Goal: Task Accomplishment & Management: Manage account settings

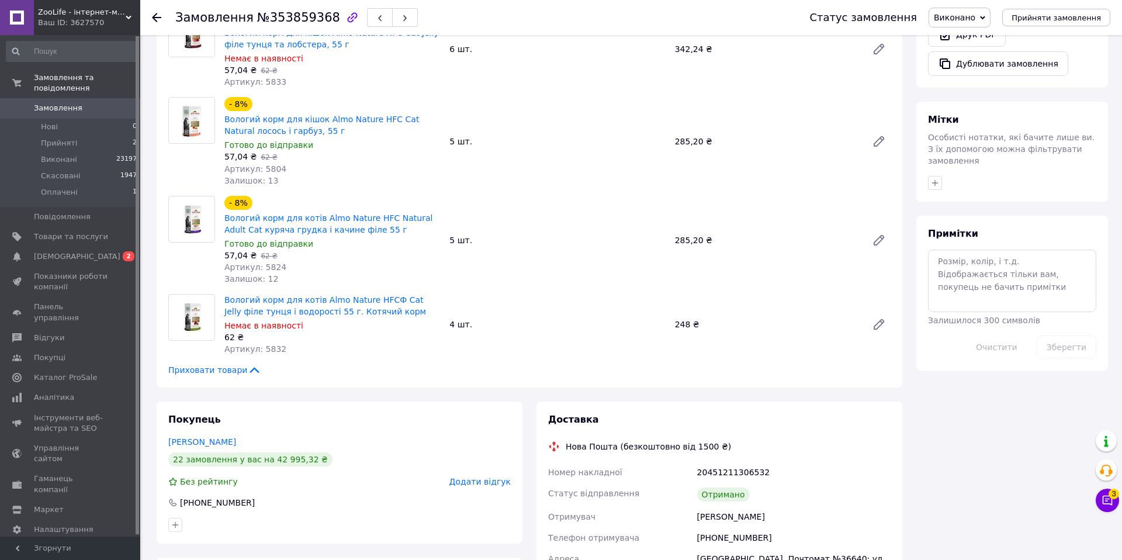
scroll to position [522, 0]
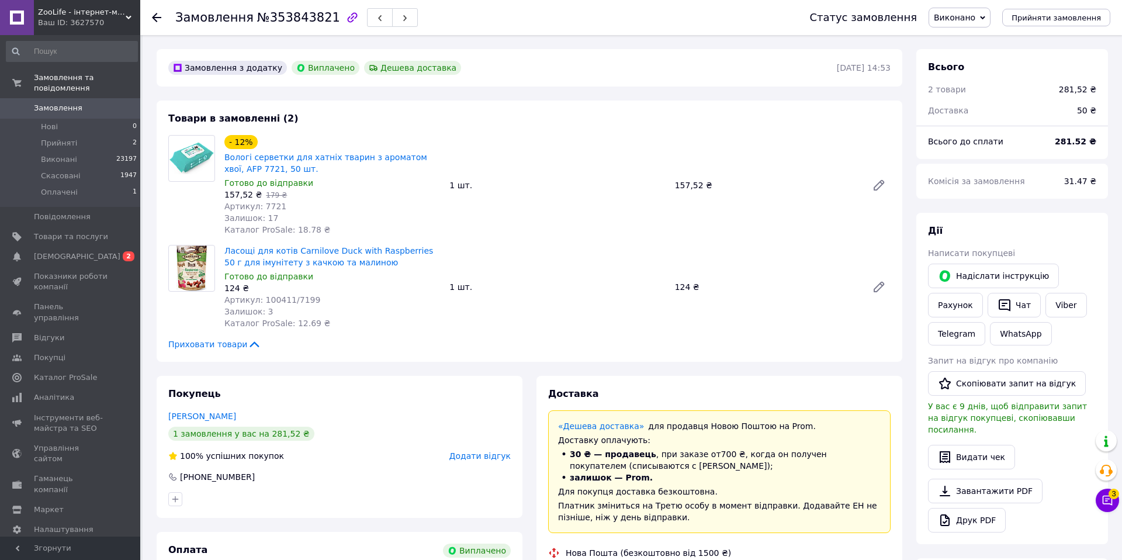
scroll to position [9, 0]
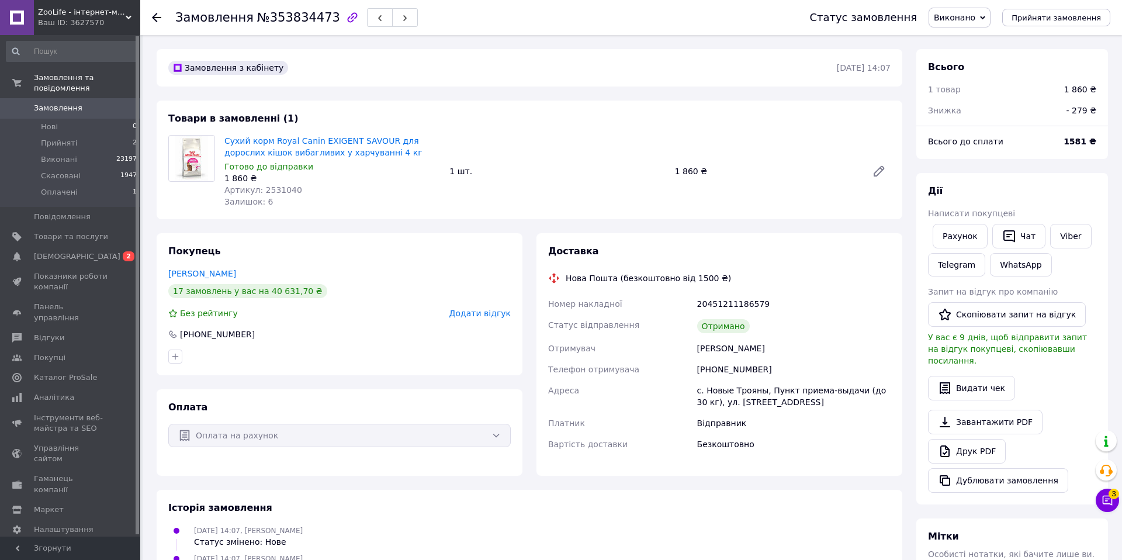
click at [288, 19] on span "№353834473" at bounding box center [298, 18] width 83 height 14
copy span "353834473"
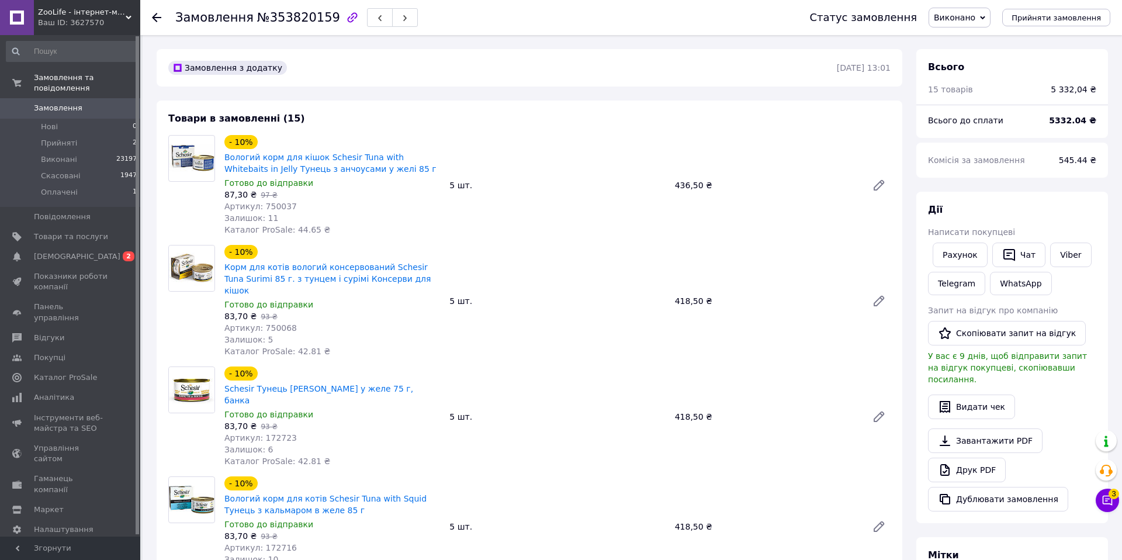
click at [289, 19] on span "№353820159" at bounding box center [298, 18] width 83 height 14
copy span "353820159"
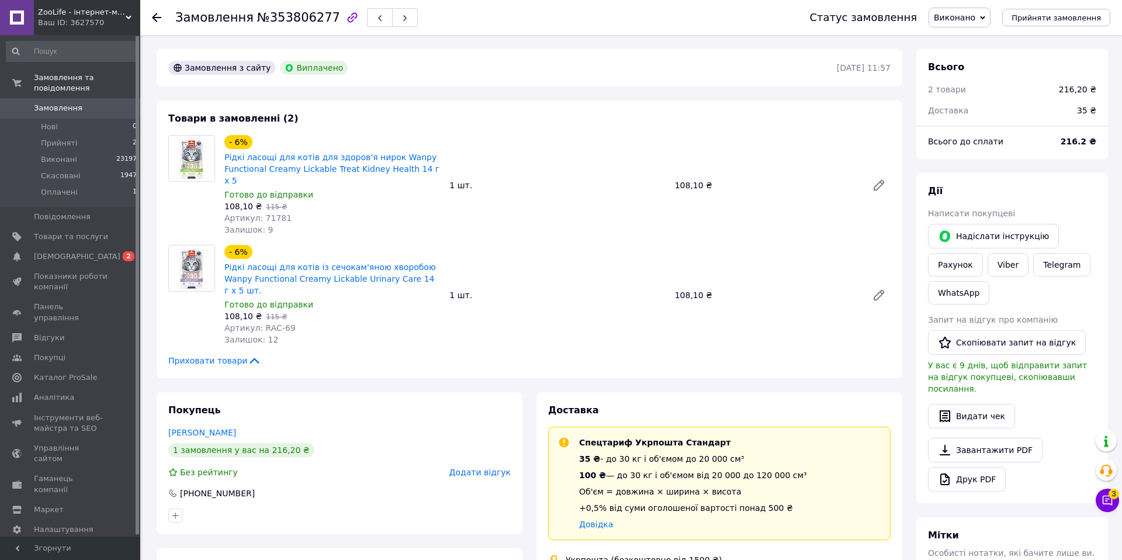
scroll to position [21, 0]
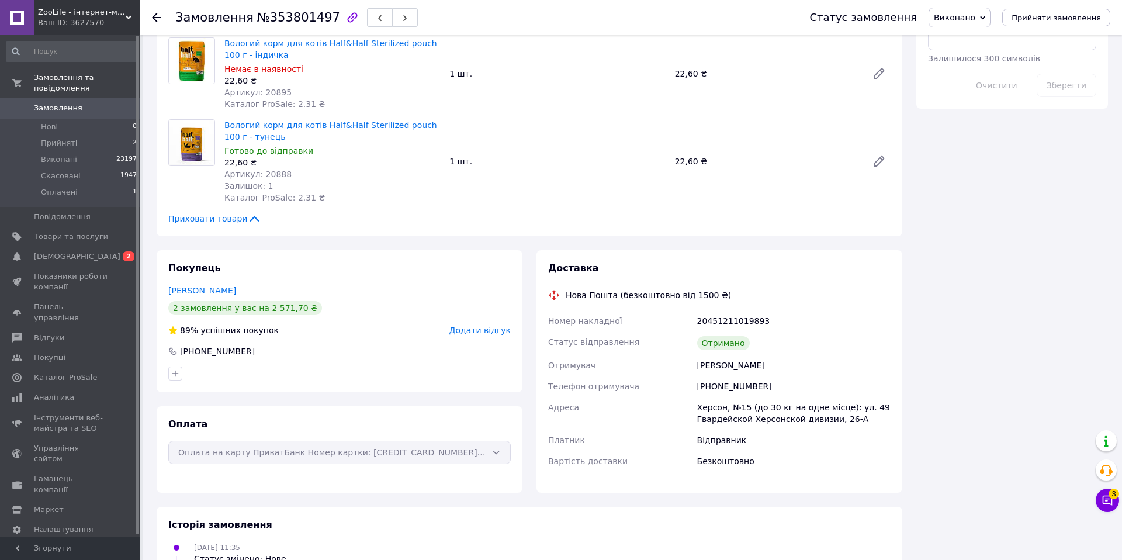
scroll to position [783, 0]
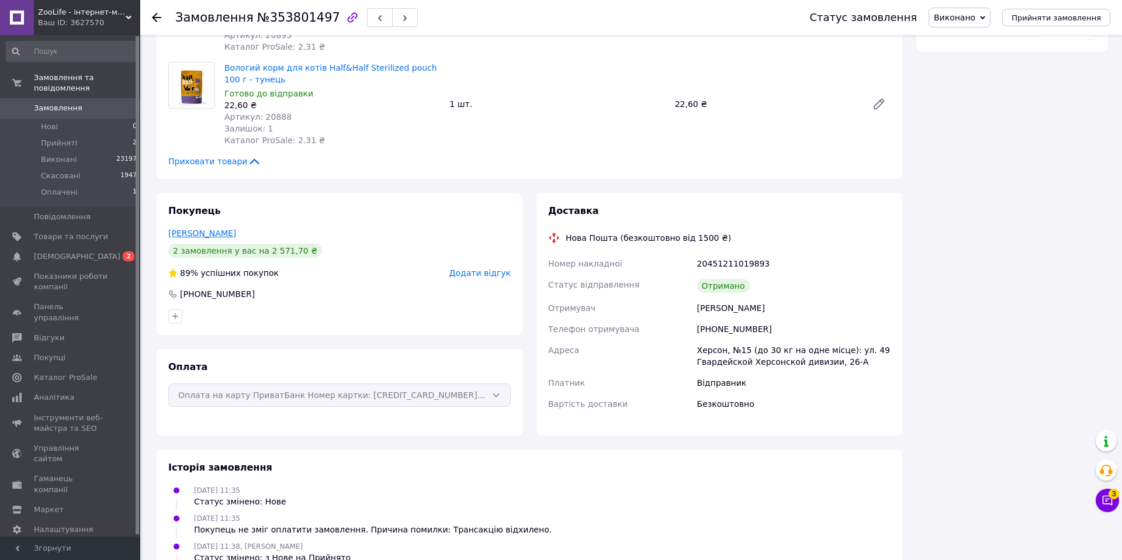
click at [209, 228] on link "Куртасова Алла" at bounding box center [202, 232] width 68 height 9
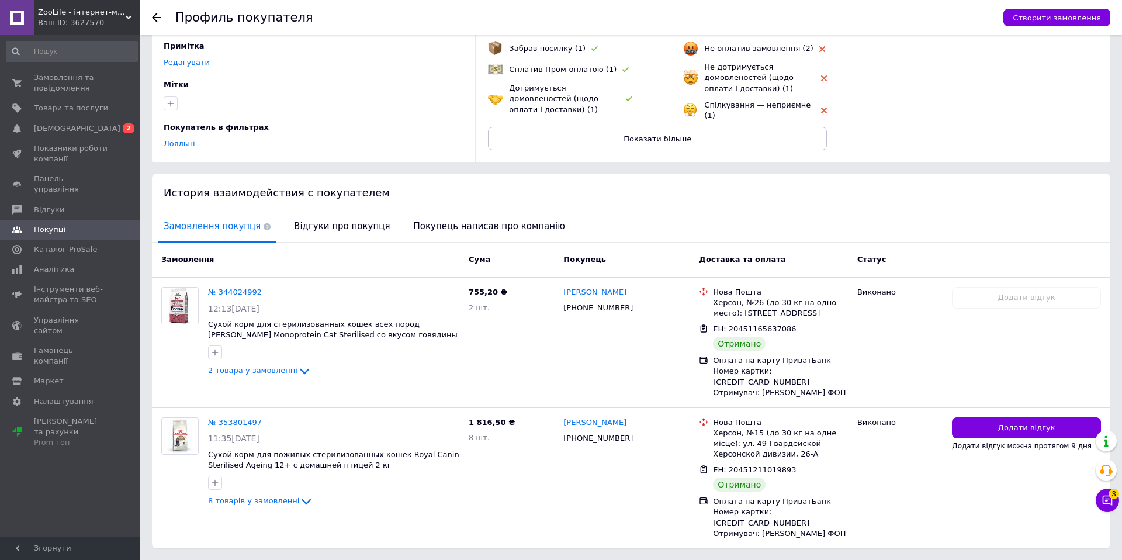
scroll to position [98, 0]
click at [298, 373] on icon at bounding box center [304, 372] width 14 height 14
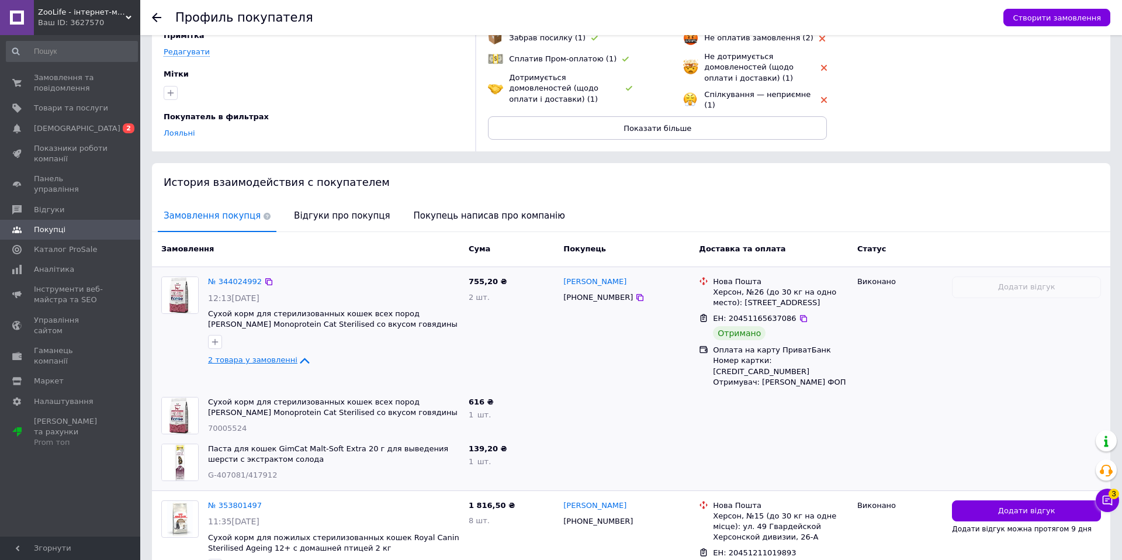
scroll to position [214, 0]
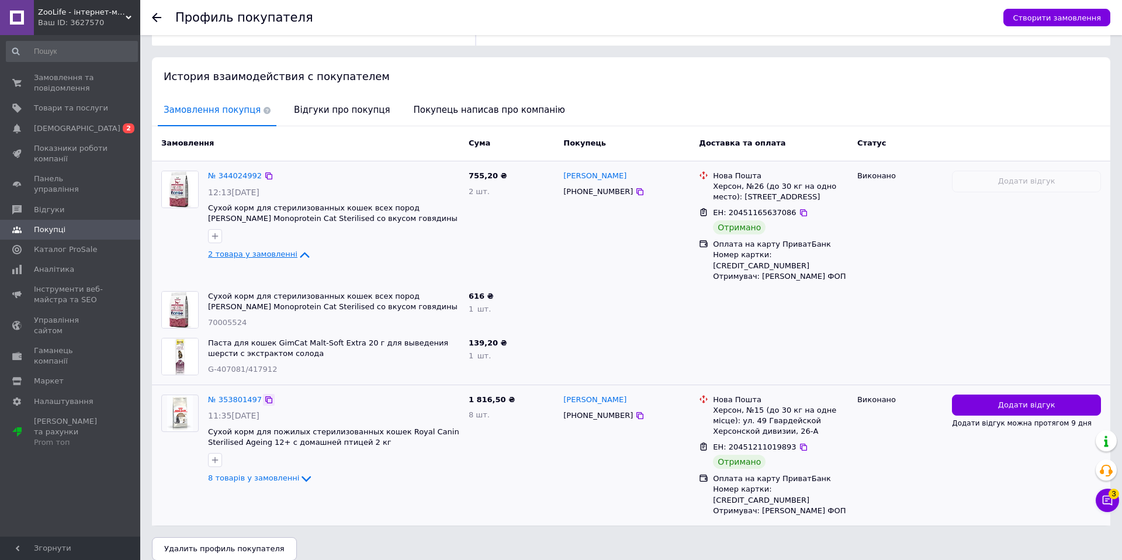
click at [266, 399] on icon at bounding box center [268, 399] width 9 height 9
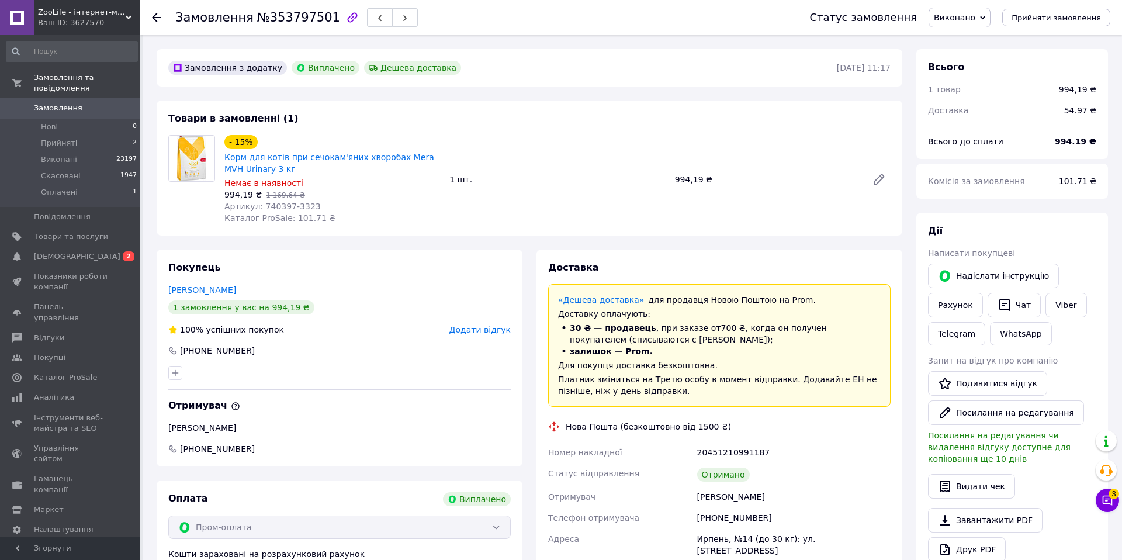
scroll to position [37, 0]
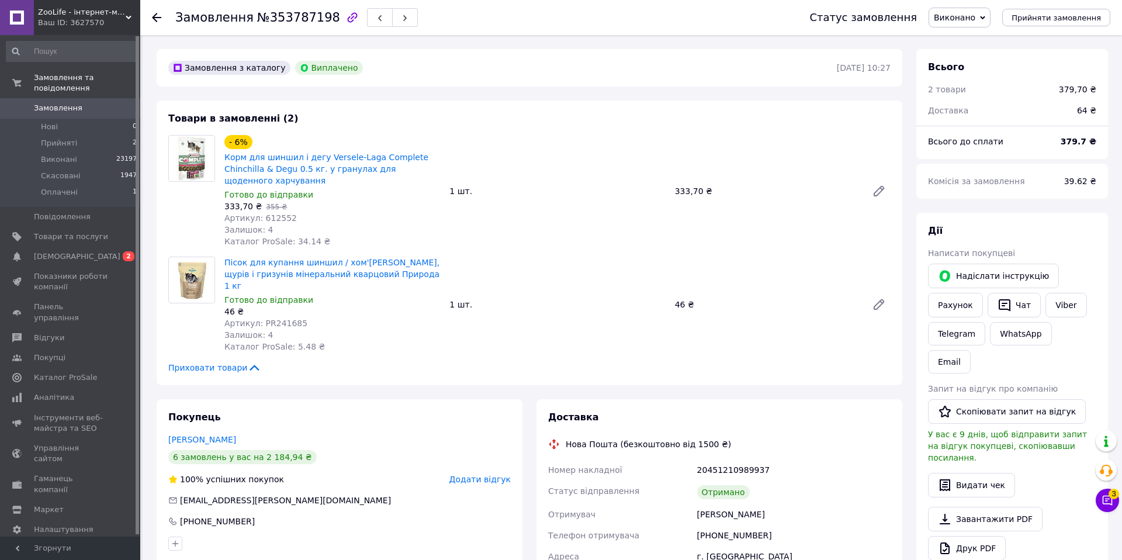
click at [303, 16] on span "№353787198" at bounding box center [298, 18] width 83 height 14
copy span "353787198"
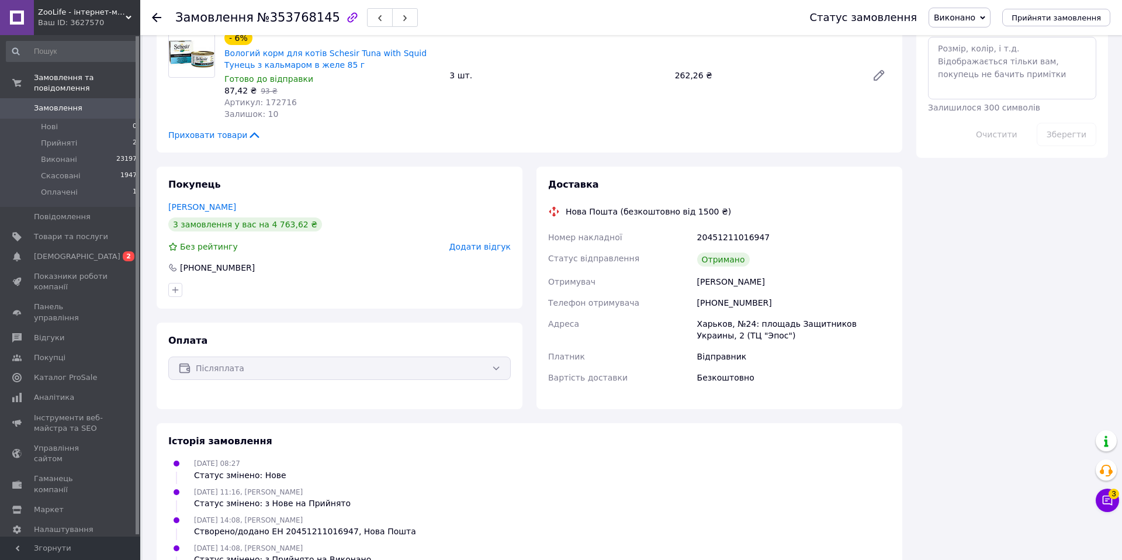
scroll to position [640, 0]
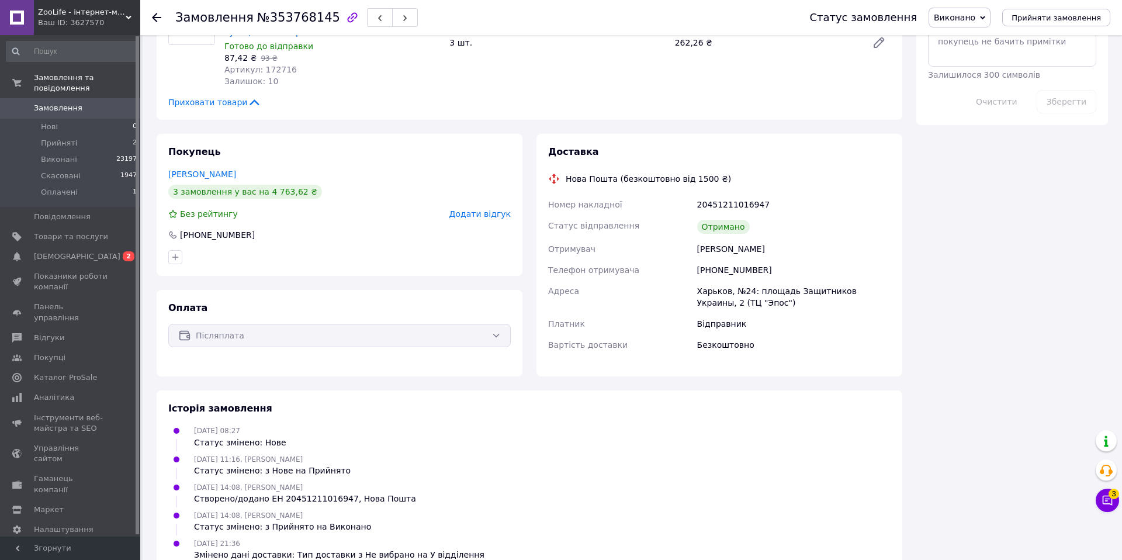
click at [311, 22] on span "№353768145" at bounding box center [298, 18] width 83 height 14
copy span "353768145"
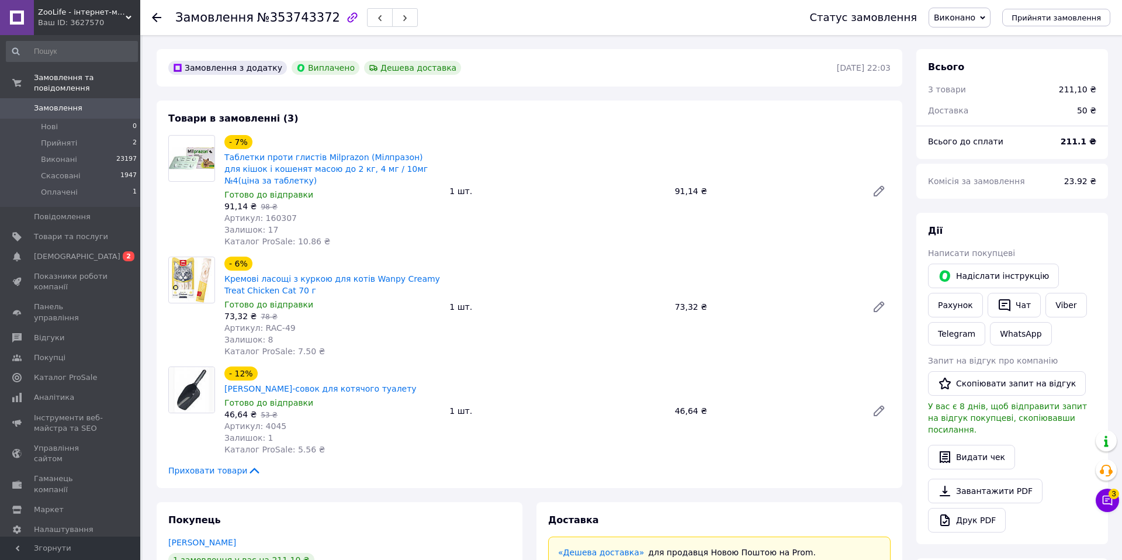
scroll to position [37, 0]
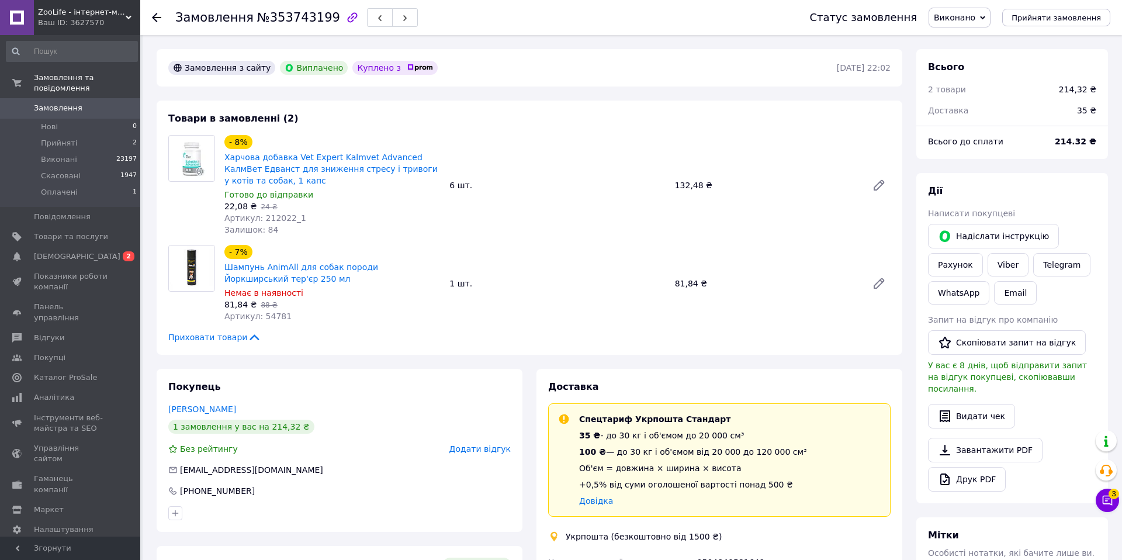
scroll to position [33, 0]
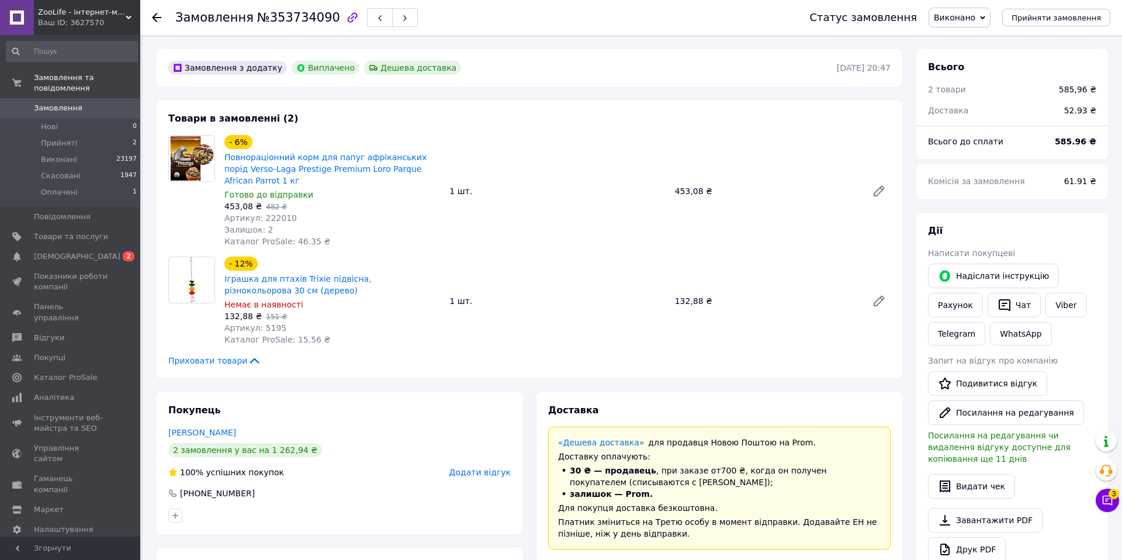
scroll to position [65, 0]
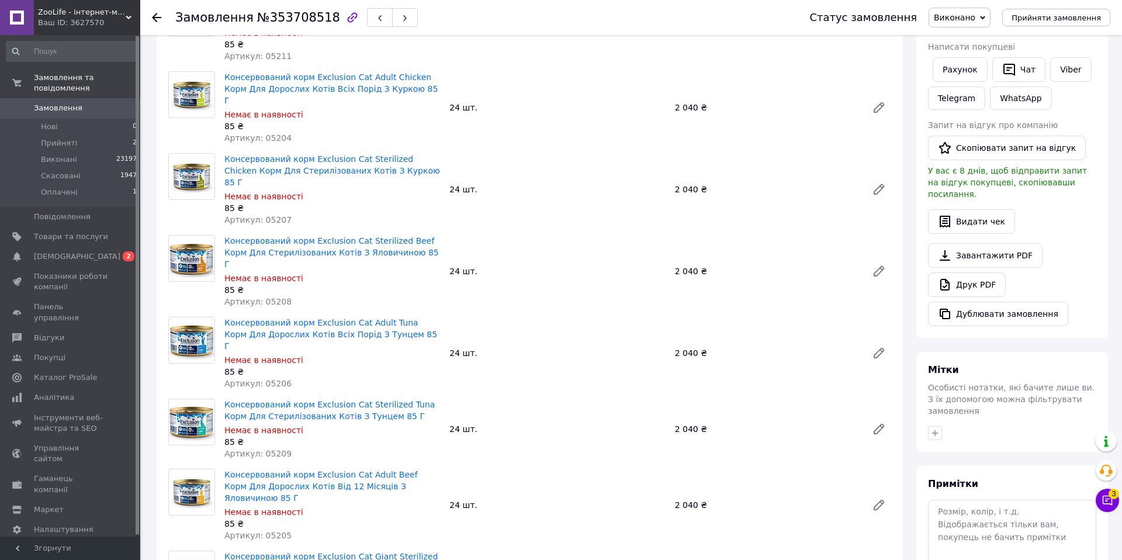
scroll to position [604, 0]
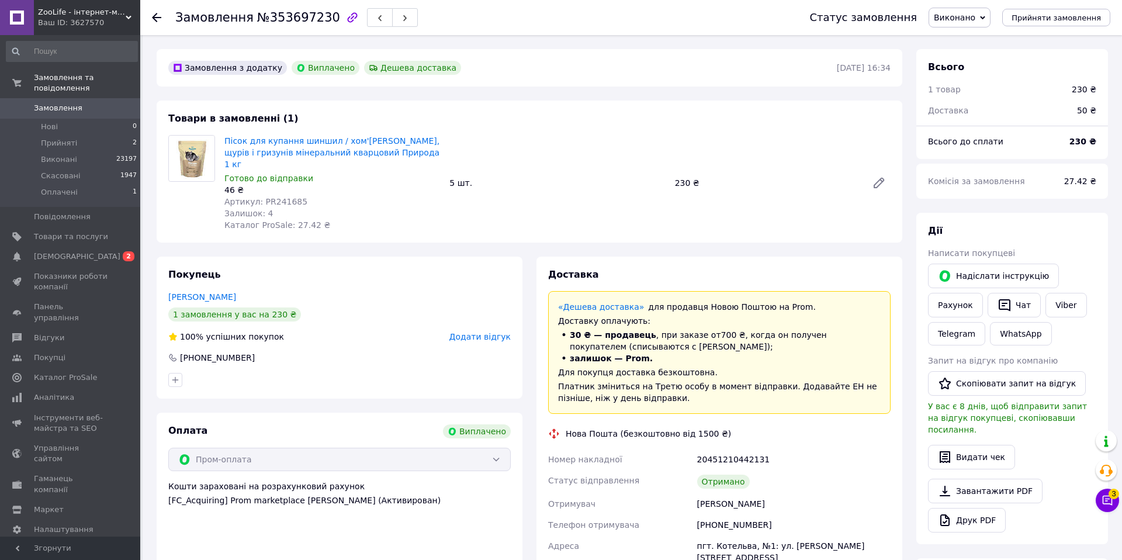
scroll to position [37, 0]
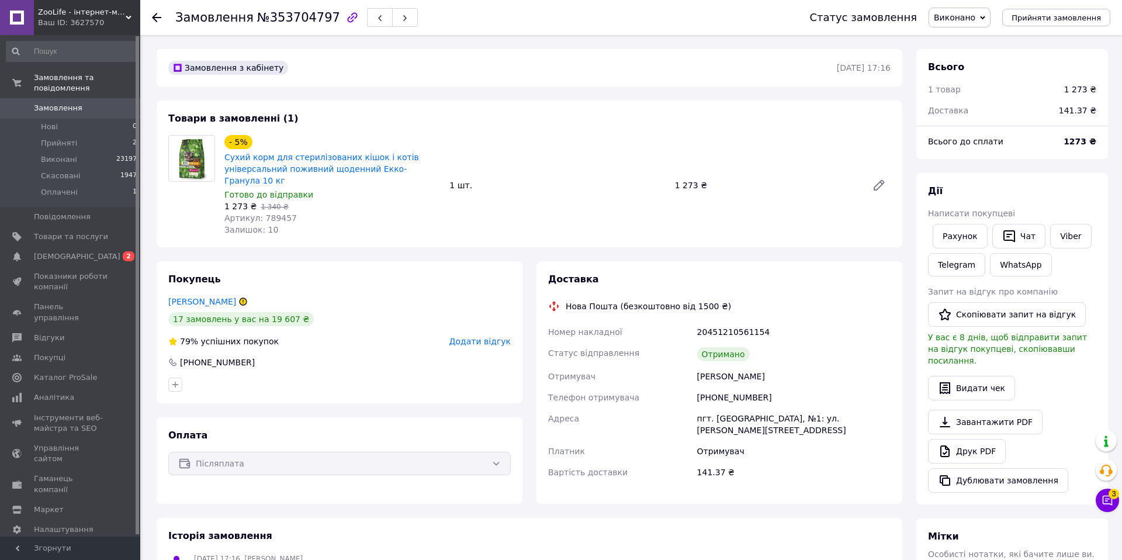
click at [301, 22] on span "№353704797" at bounding box center [298, 18] width 83 height 14
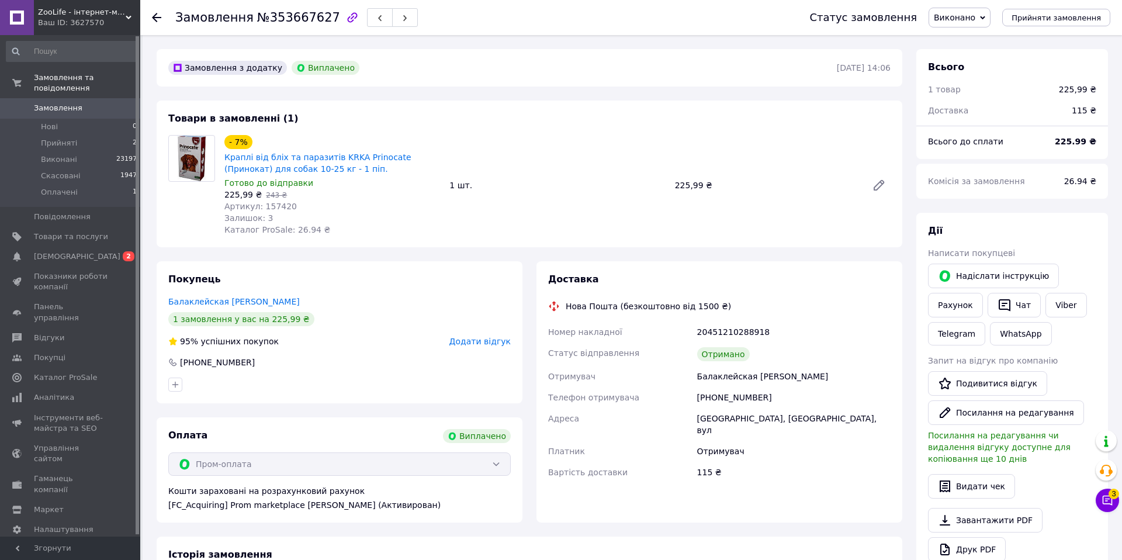
scroll to position [37, 0]
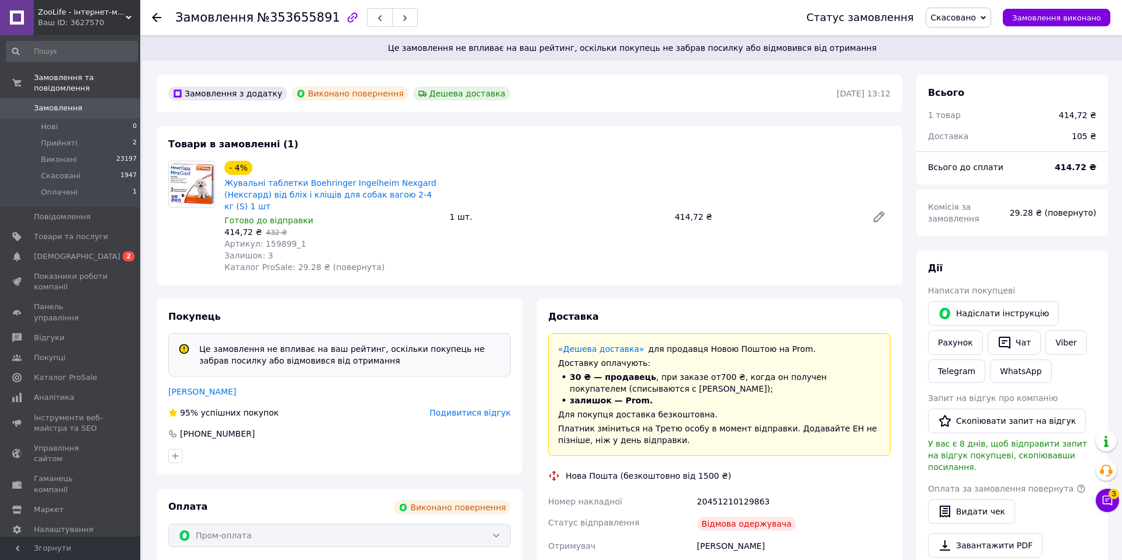
scroll to position [33, 0]
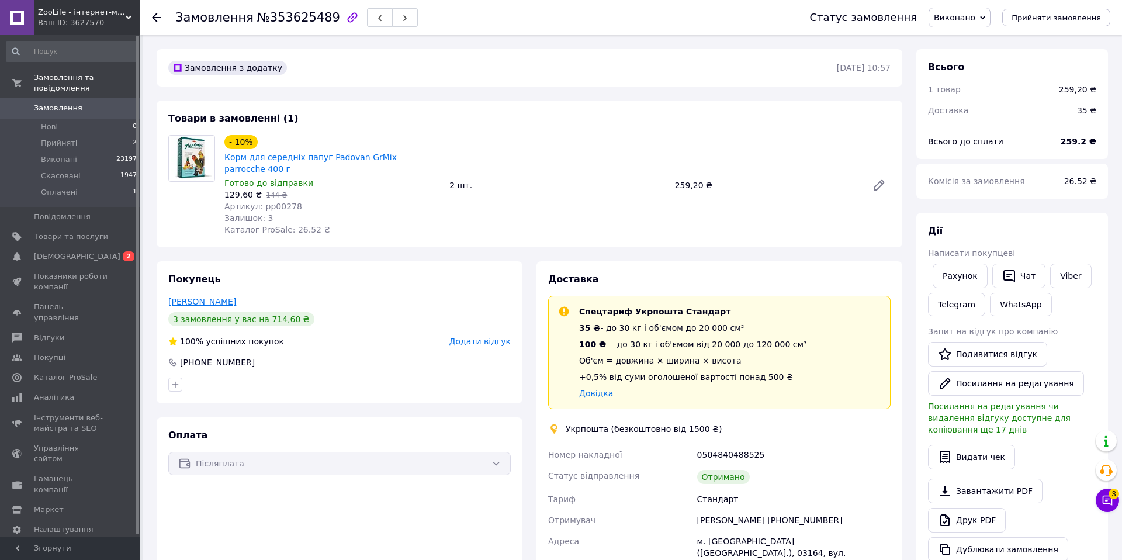
click at [210, 302] on link "Андрущенко Валентина" at bounding box center [202, 301] width 68 height 9
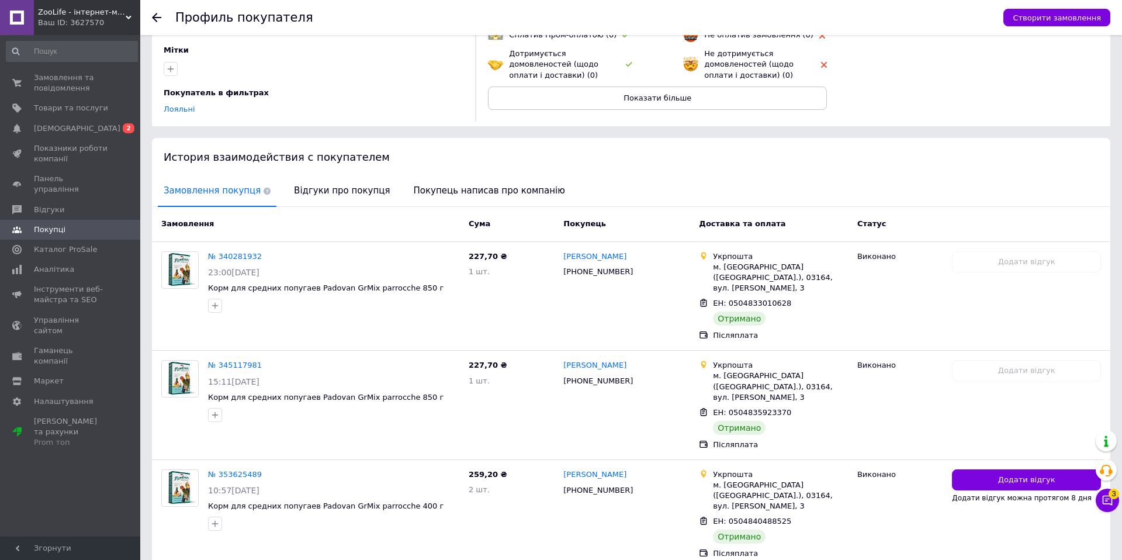
scroll to position [133, 0]
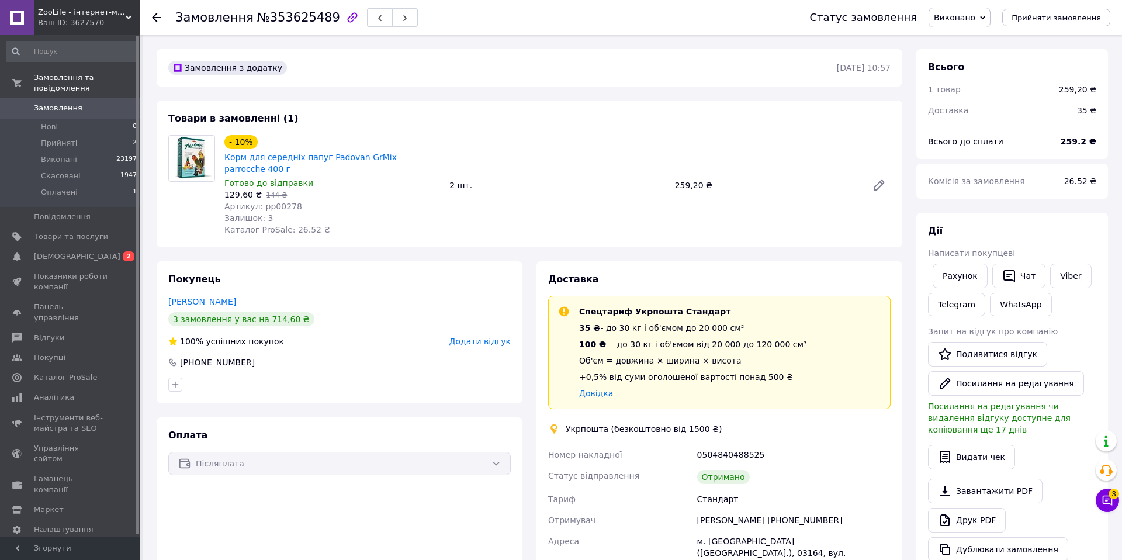
click at [281, 22] on span "№353625489" at bounding box center [298, 18] width 83 height 14
copy span "353625489"
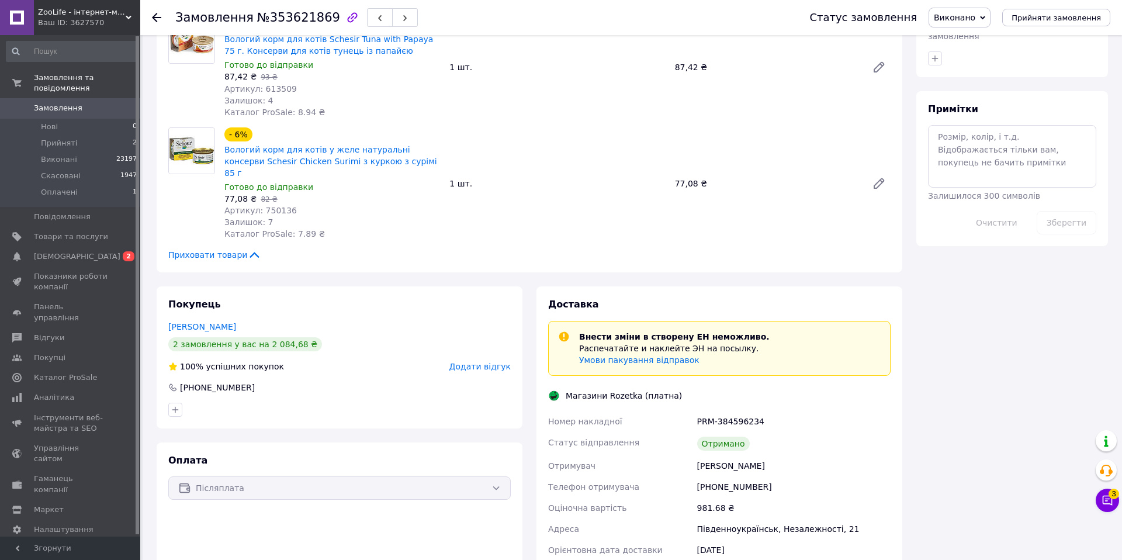
scroll to position [709, 0]
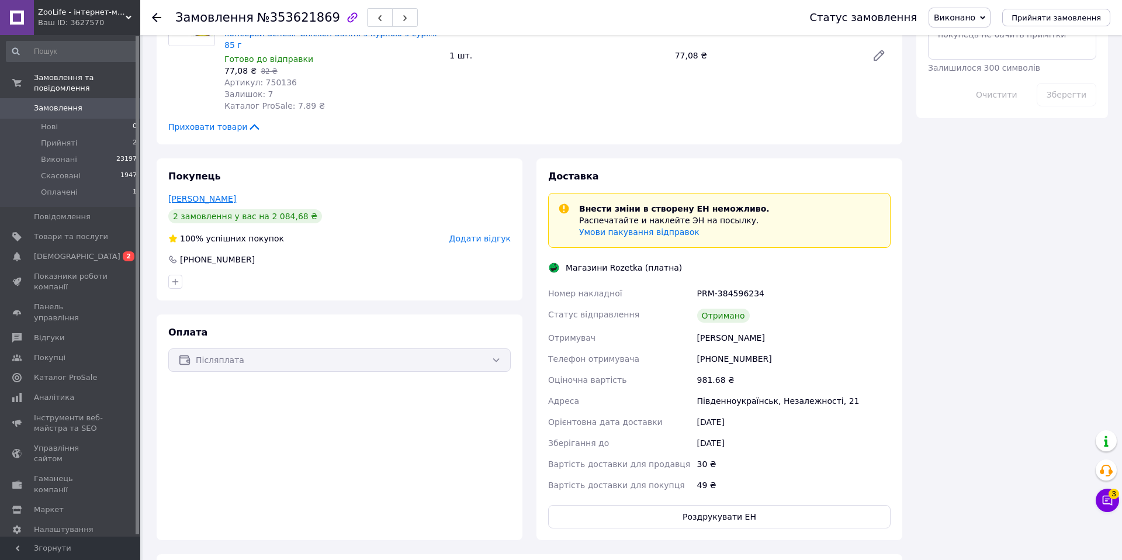
click at [220, 194] on link "Митько Мария" at bounding box center [202, 198] width 68 height 9
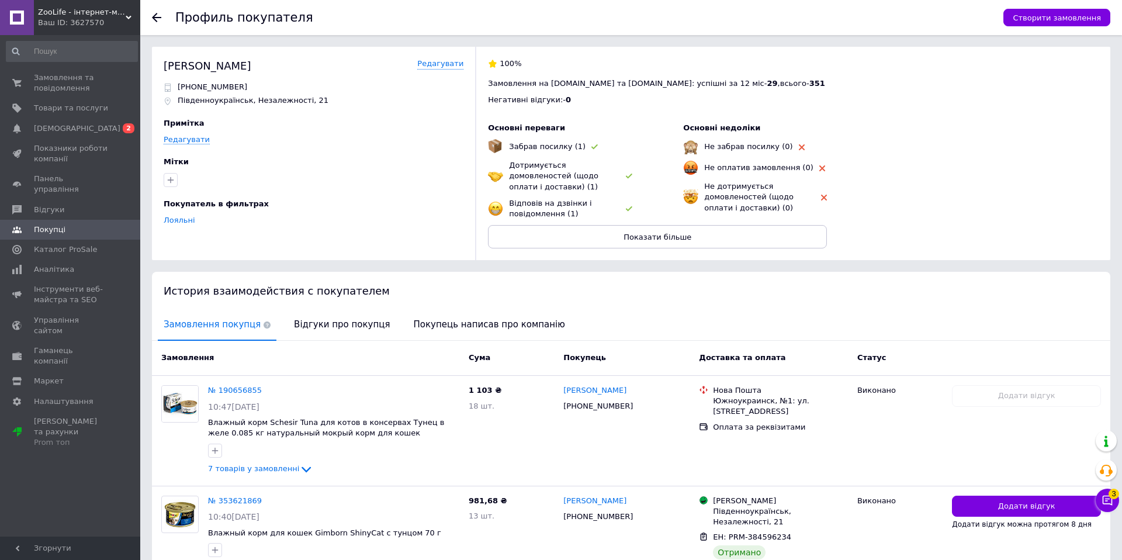
scroll to position [72, 0]
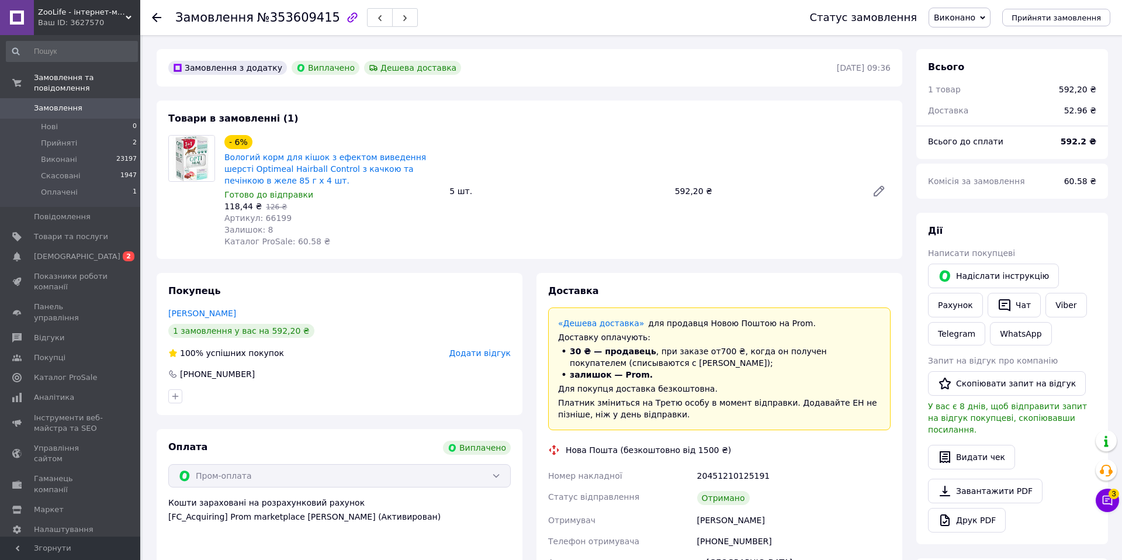
scroll to position [65, 0]
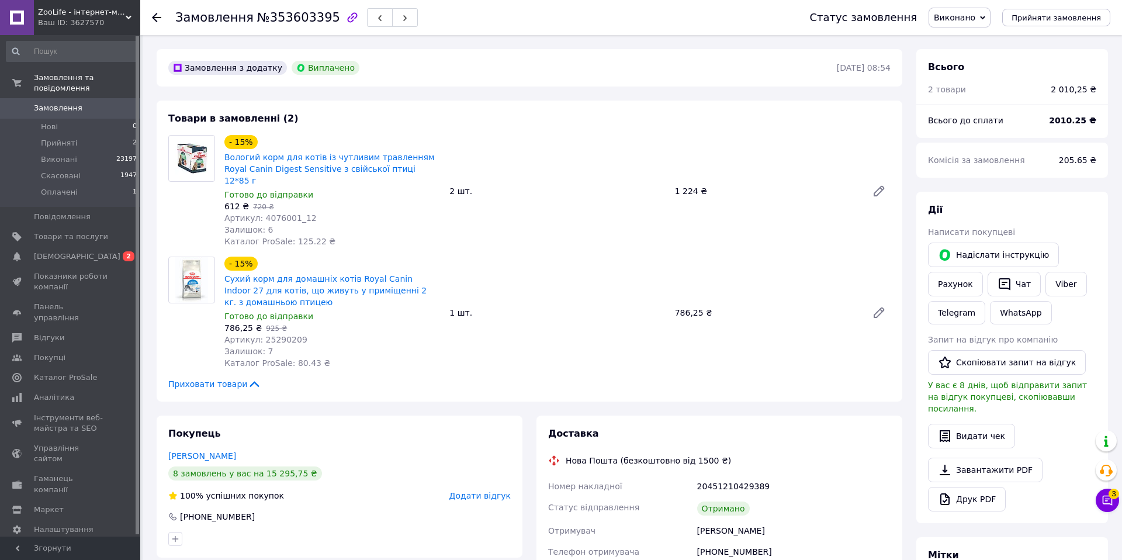
click at [290, 20] on span "№353603395" at bounding box center [298, 18] width 83 height 14
copy span "353603395"
